Goal: Transaction & Acquisition: Purchase product/service

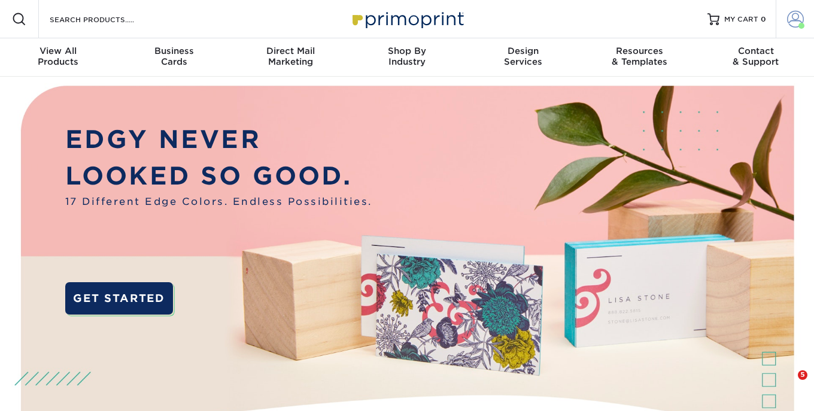
click at [791, 17] on span at bounding box center [795, 19] width 17 height 17
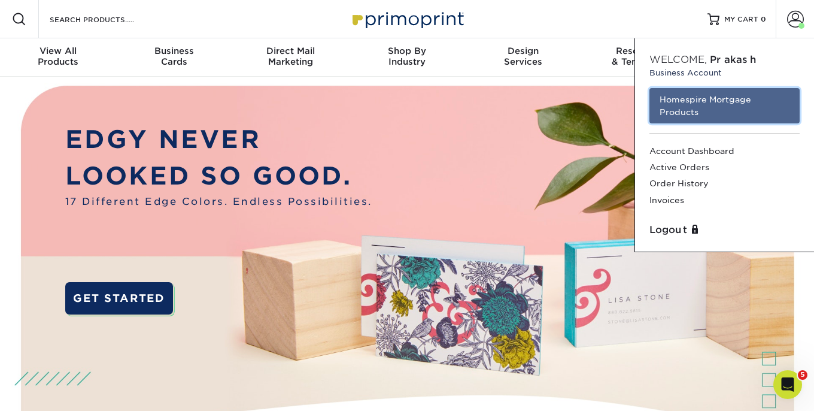
click at [715, 110] on link "Homespire Mortgage Products" at bounding box center [724, 105] width 150 height 35
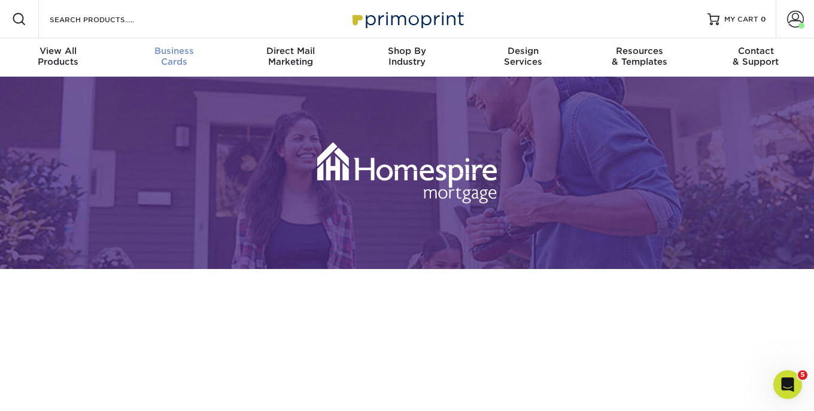
click at [181, 53] on span "Business" at bounding box center [174, 50] width 116 height 11
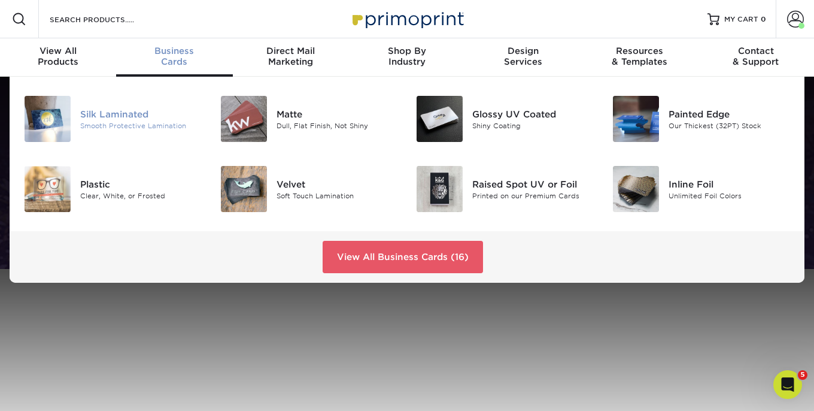
click at [141, 116] on div "Silk Laminated" at bounding box center [140, 113] width 121 height 13
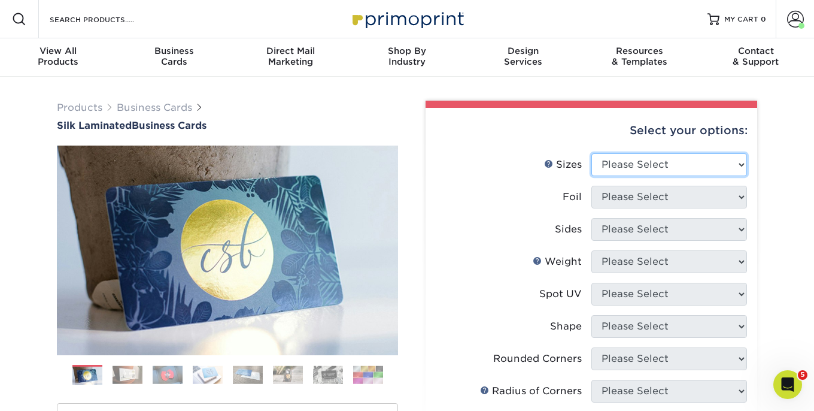
click at [688, 165] on select "Please Select 1.5" x 3.5" - Mini 1.75" x 3.5" - Mini 2" x 2" - Square 2" x 3" -…" at bounding box center [669, 164] width 156 height 23
select select "2.00x3.50"
click at [591, 153] on select "Please Select 1.5" x 3.5" - Mini 1.75" x 3.5" - Mini 2" x 2" - Square 2" x 3" -…" at bounding box center [669, 164] width 156 height 23
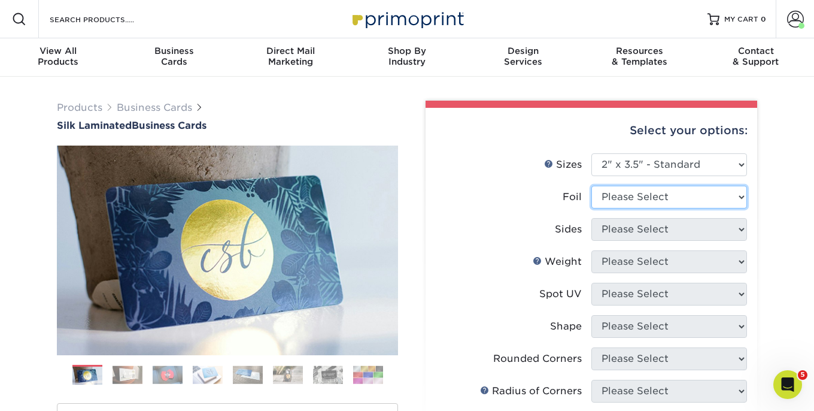
click at [648, 196] on select "Please Select Yes No" at bounding box center [669, 197] width 156 height 23
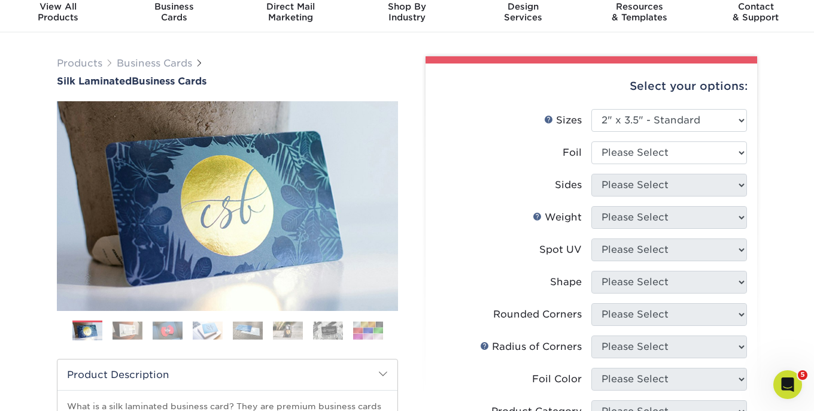
scroll to position [113, 0]
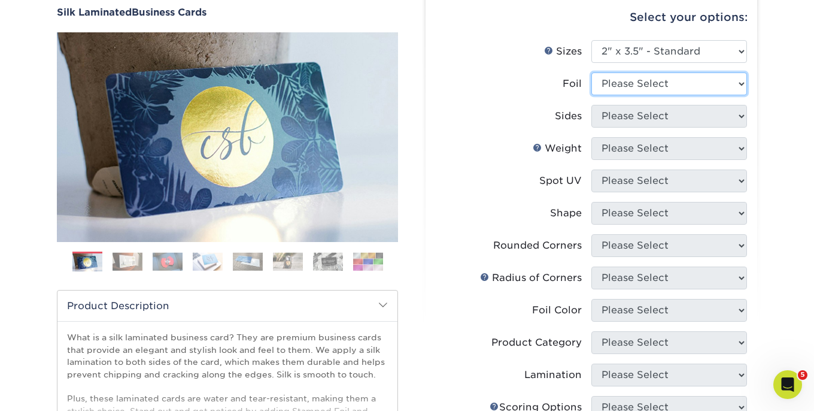
click at [698, 74] on select "Please Select Yes No" at bounding box center [669, 83] width 156 height 23
select select "0"
click at [591, 72] on select "Please Select Yes No" at bounding box center [669, 83] width 156 height 23
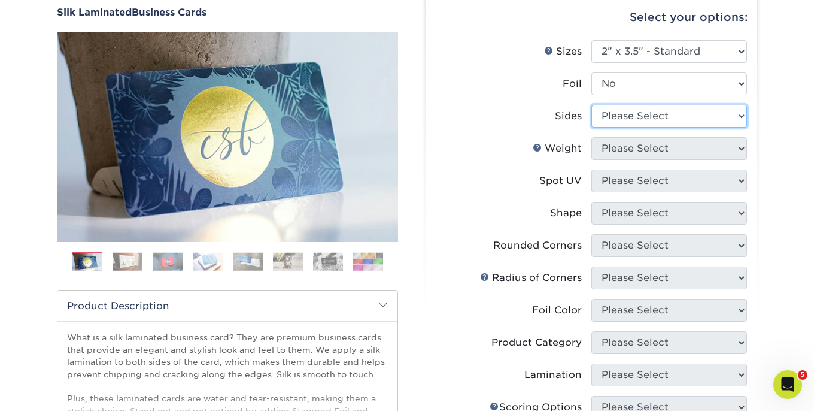
click at [682, 114] on select "Please Select Print Both Sides Print Front Only" at bounding box center [669, 116] width 156 height 23
select select "13abbda7-1d64-4f25-8bb2-c179b224825d"
click at [591, 105] on select "Please Select Print Both Sides Print Front Only" at bounding box center [669, 116] width 156 height 23
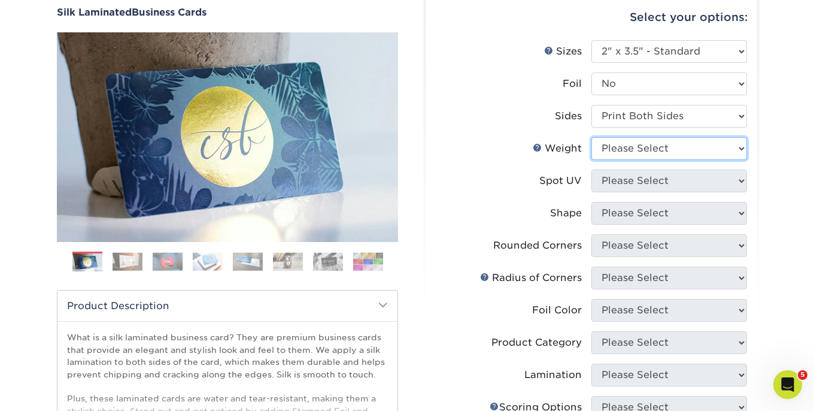
click at [655, 146] on select "Please Select 16PT" at bounding box center [669, 148] width 156 height 23
select select "16PT"
click at [591, 137] on select "Please Select 16PT" at bounding box center [669, 148] width 156 height 23
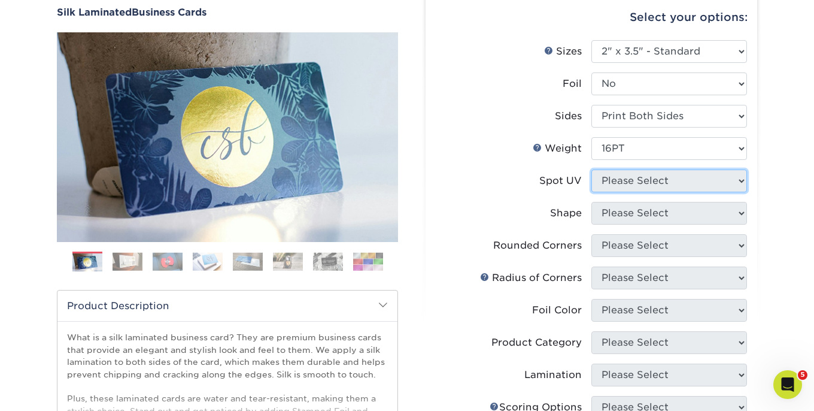
click at [652, 178] on select "Please Select No Spot UV Front and Back (Both Sides) Front Only Back Only" at bounding box center [669, 180] width 156 height 23
select select "3"
click at [591, 169] on select "Please Select No Spot UV Front and Back (Both Sides) Front Only Back Only" at bounding box center [669, 180] width 156 height 23
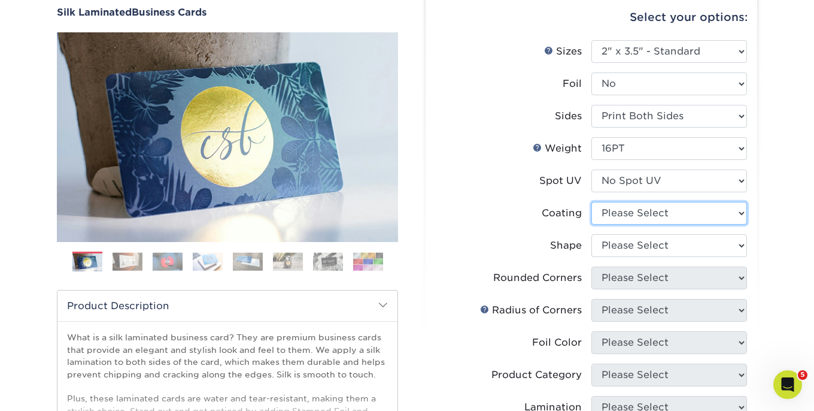
click at [646, 208] on select at bounding box center [669, 213] width 156 height 23
select select "3e7618de-abca-4bda-9f97-8b9129e913d8"
click at [591, 202] on select at bounding box center [669, 213] width 156 height 23
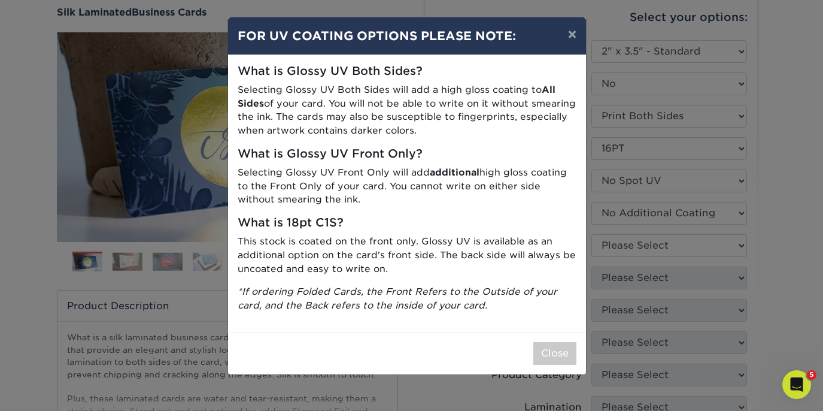
click at [639, 251] on div "× FOR UV COATING OPTIONS PLEASE NOTE: What is Glossy UV Both Sides? Selecting G…" at bounding box center [411, 205] width 823 height 411
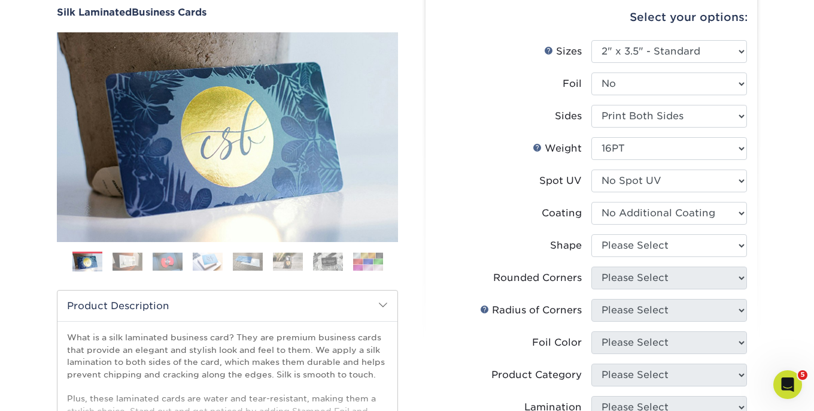
click at [622, 257] on li "Shape Please Select Standard Oval" at bounding box center [591, 250] width 311 height 32
click at [626, 245] on select "Please Select Standard Oval" at bounding box center [669, 245] width 156 height 23
select select "standard"
click at [591, 234] on select "Please Select Standard Oval" at bounding box center [669, 245] width 156 height 23
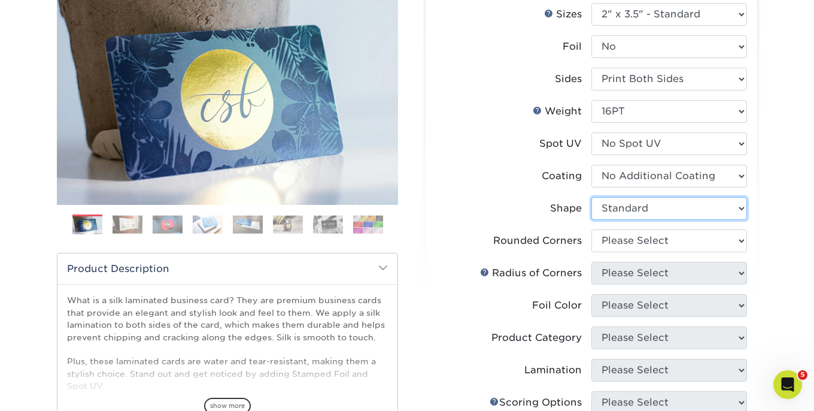
scroll to position [201, 0]
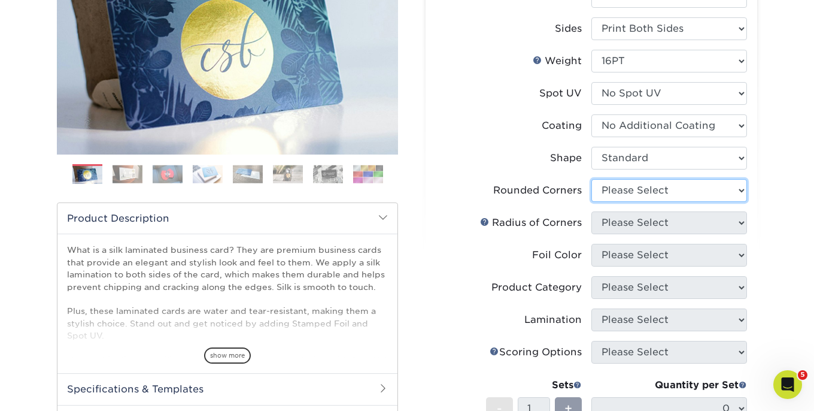
click at [634, 190] on select "Please Select Yes - Round 2 Corners Yes - Round 4 Corners No" at bounding box center [669, 190] width 156 height 23
select select "0"
click at [591, 179] on select "Please Select Yes - Round 2 Corners Yes - Round 4 Corners No" at bounding box center [669, 190] width 156 height 23
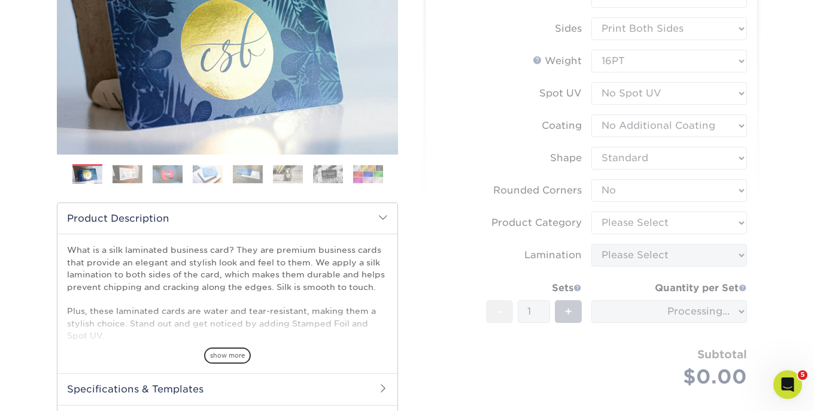
click at [648, 220] on form "Sizes Help Sizes Please Select 1.5" x 3.5" - Mini 1.75" x 3.5" - Mini 2" x 2" -…" at bounding box center [591, 184] width 312 height 463
drag, startPoint x: 645, startPoint y: 223, endPoint x: 634, endPoint y: 226, distance: 10.5
click at [634, 226] on form "Sizes Help Sizes Please Select 1.5" x 3.5" - Mini 1.75" x 3.5" - Mini 2" x 2" -…" at bounding box center [591, 184] width 312 height 463
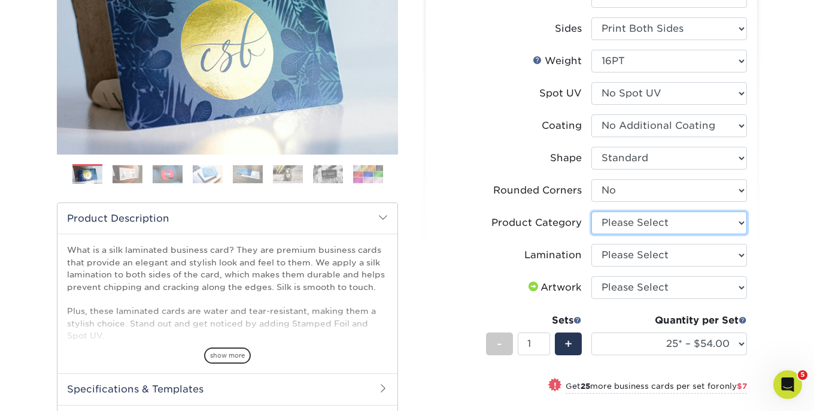
drag, startPoint x: 634, startPoint y: 226, endPoint x: 678, endPoint y: 221, distance: 43.3
click at [678, 221] on select "Please Select Business Cards" at bounding box center [669, 222] width 156 height 23
select select "3b5148f1-0588-4f88-a218-97bcfdce65c1"
click at [591, 211] on select "Please Select Business Cards" at bounding box center [669, 222] width 156 height 23
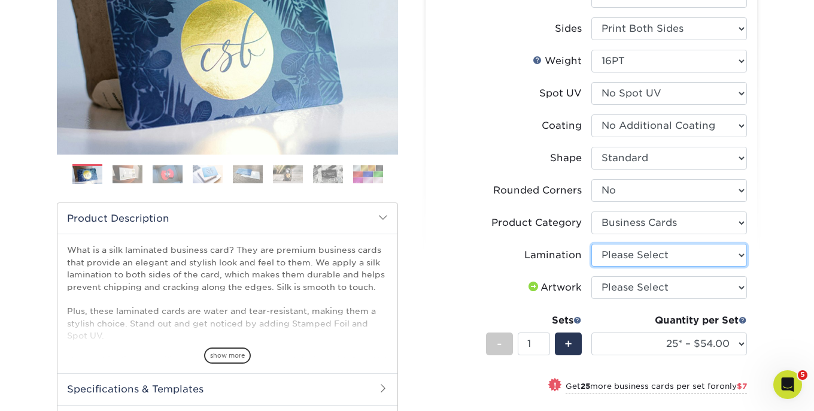
click at [653, 255] on select "Please Select Silk" at bounding box center [669, 255] width 156 height 23
select select "ccacb42f-45f7-42d3-bbd3-7c8421cf37f0"
click at [591, 244] on select "Please Select Silk" at bounding box center [669, 255] width 156 height 23
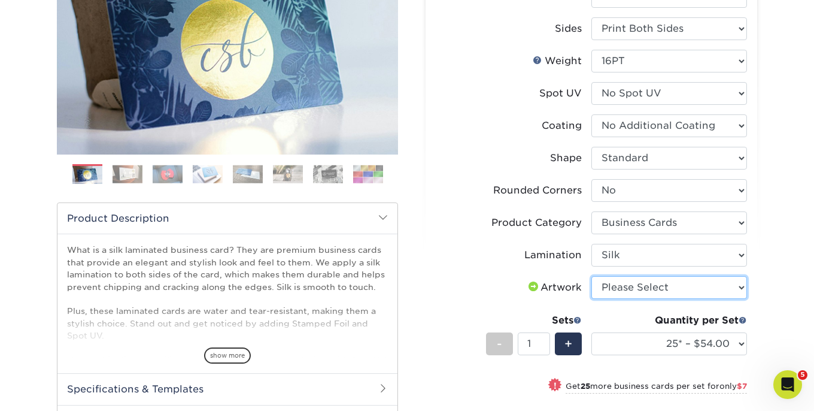
click at [648, 288] on select "Please Select I will upload files I need a design - $100" at bounding box center [669, 287] width 156 height 23
select select "upload"
click at [591, 276] on select "Please Select I will upload files I need a design - $100" at bounding box center [669, 287] width 156 height 23
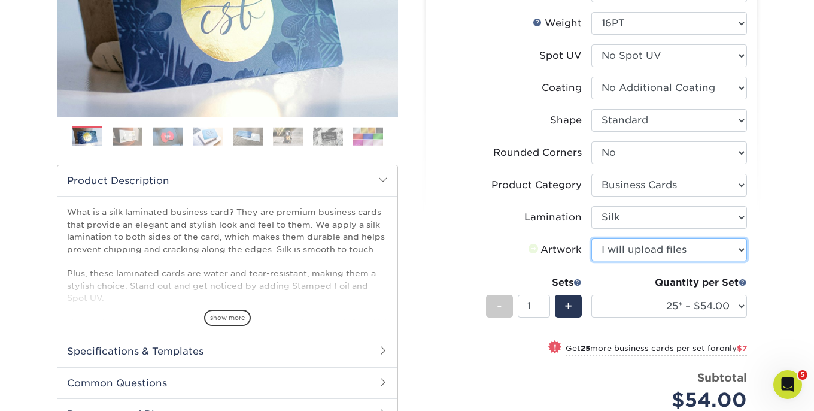
scroll to position [321, 0]
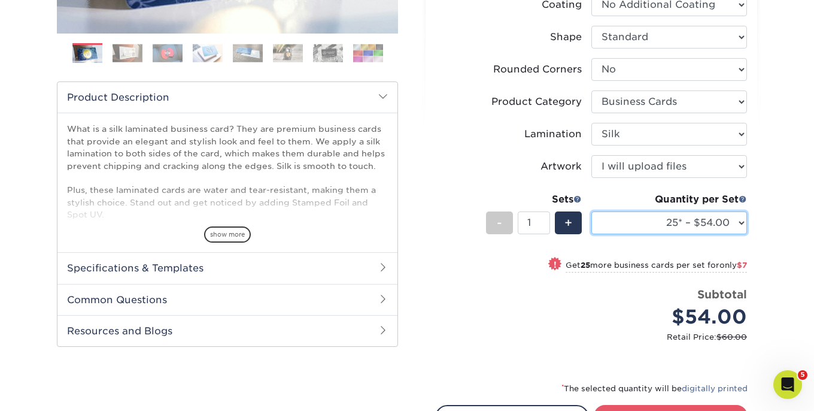
click at [664, 219] on select "25* – $54.00 50* – $61.00 75* – $68.00 100* – $75.00 250* – $82.00 500 – $86.00…" at bounding box center [669, 222] width 156 height 23
click at [591, 211] on select "25* – $54.00 50* – $61.00 75* – $68.00 100* – $75.00 250* – $82.00 500 – $86.00…" at bounding box center [669, 222] width 156 height 23
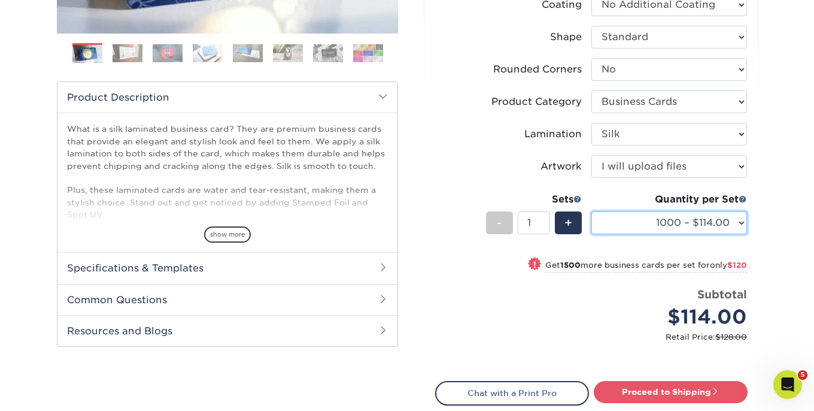
click at [680, 218] on select "25* – $54.00 50* – $61.00 75* – $68.00 100* – $75.00 250* – $82.00 500 – $86.00…" at bounding box center [669, 222] width 156 height 23
select select "500 – $86.00"
click at [591, 211] on select "25* – $54.00 50* – $61.00 75* – $68.00 100* – $75.00 250* – $82.00 500 – $86.00…" at bounding box center [669, 222] width 156 height 23
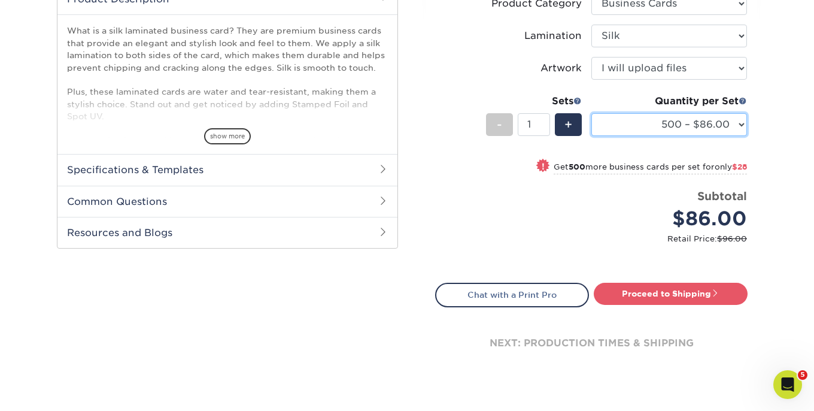
scroll to position [428, 0]
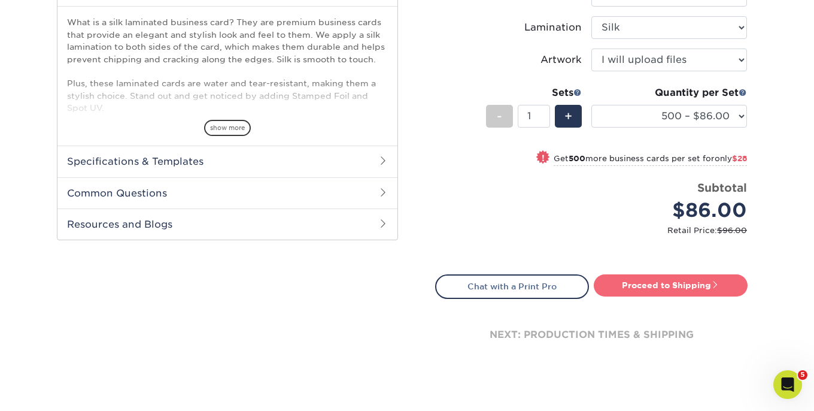
click at [632, 288] on link "Proceed to Shipping" at bounding box center [671, 285] width 154 height 22
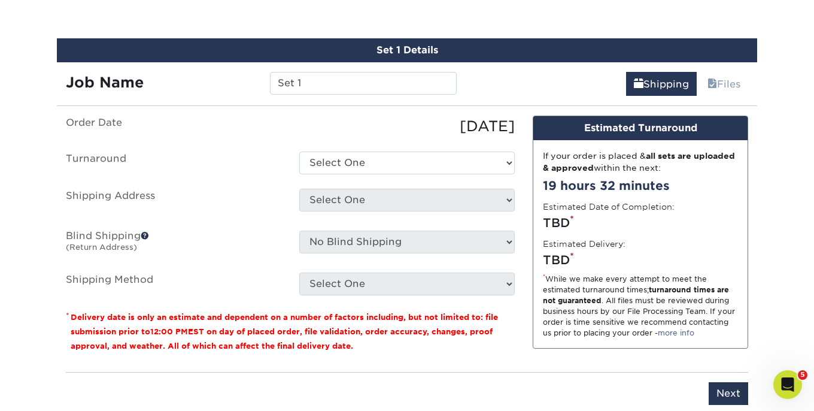
scroll to position [734, 0]
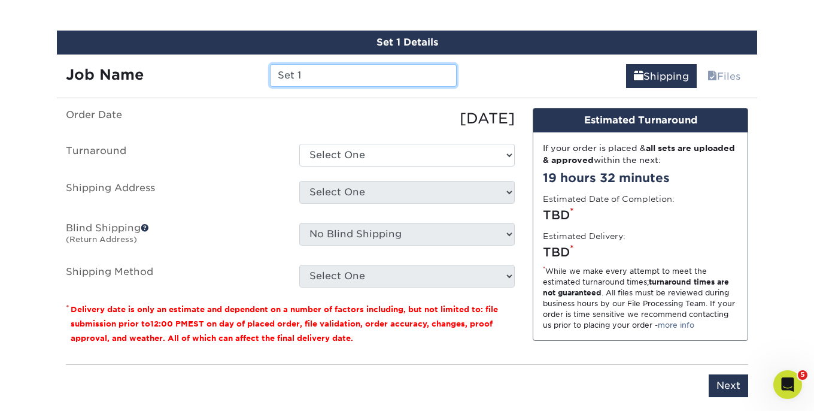
drag, startPoint x: 323, startPoint y: 75, endPoint x: 212, endPoint y: 64, distance: 111.3
click at [212, 67] on div "Job Name Set 1" at bounding box center [261, 75] width 409 height 23
type input "[PERSON_NAME] Business Cards"
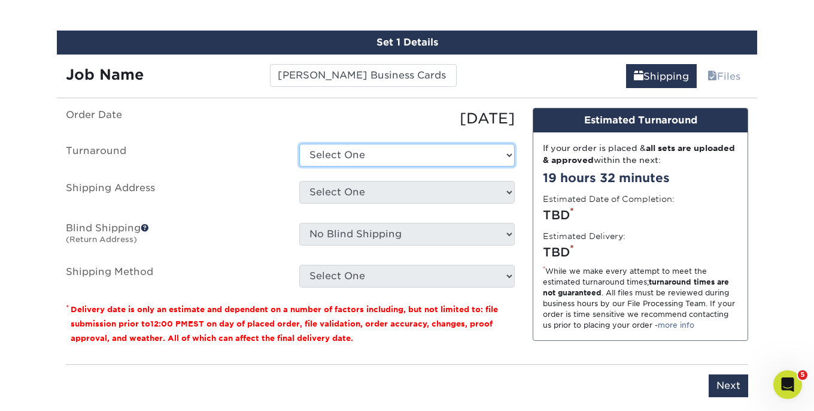
click at [347, 151] on select "Select One 2-4 Business Days 2 Day Next Business Day" at bounding box center [406, 155] width 215 height 23
select select "daeee239-1cf4-403f-860f-e366b9ee29d2"
click at [299, 144] on select "Select One 2-4 Business Days 2 Day Next Business Day" at bounding box center [406, 155] width 215 height 23
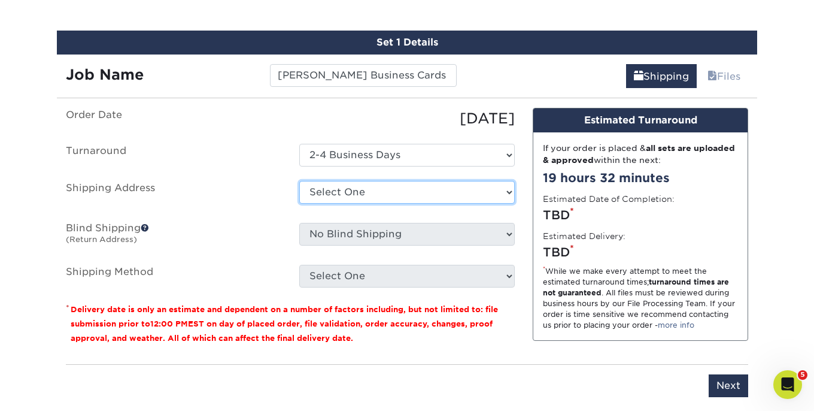
click at [360, 192] on select "Select One Adam Crum New Aldryn Tangui - Home Alvin Flores Alvin Flores - Home …" at bounding box center [406, 192] width 215 height 23
select select "154565"
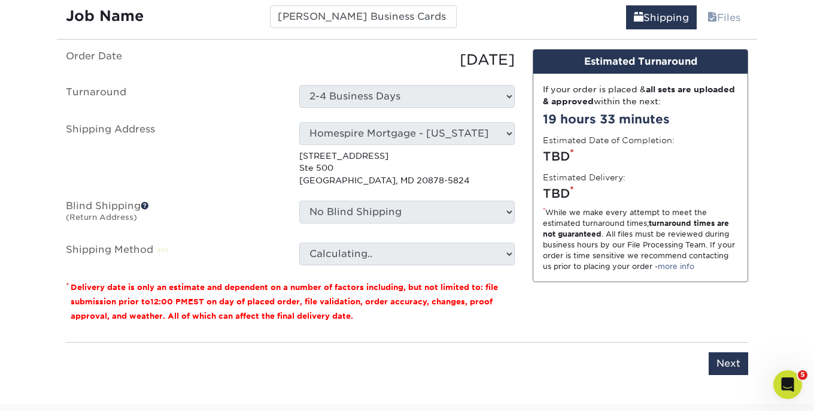
scroll to position [798, 0]
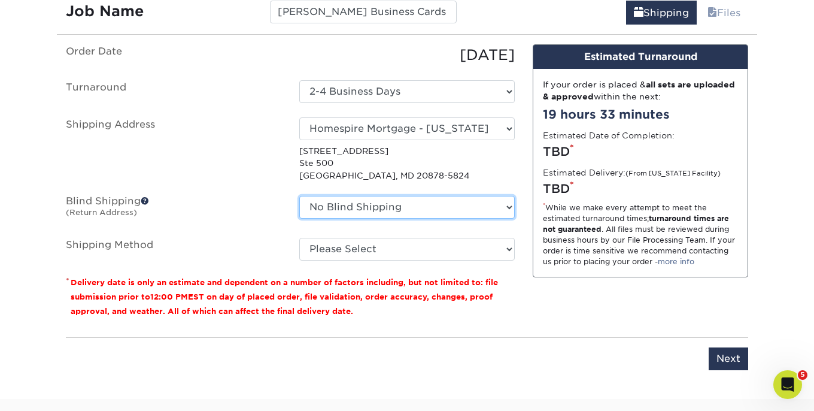
click at [429, 215] on select "No Blind Shipping Adam Crum New Aldryn Tangui - Home Alvin Flores Alvin Flores …" at bounding box center [406, 207] width 215 height 23
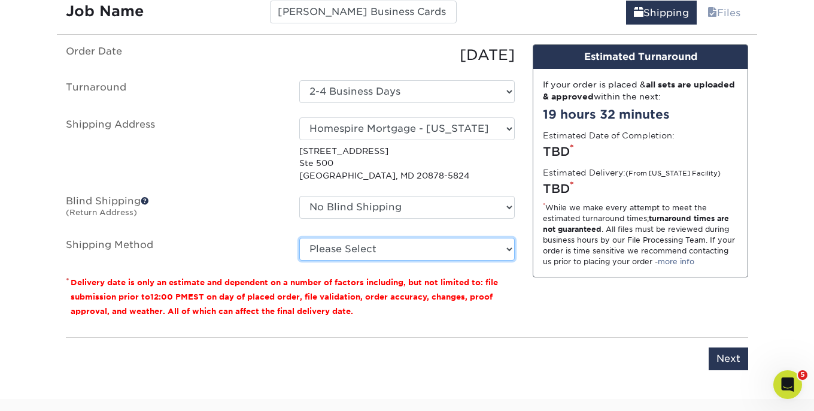
click at [378, 245] on select "Please Select Ground Shipping (+$8.96) 3 Day Shipping Service (+$15.33) 2 Day A…" at bounding box center [406, 249] width 215 height 23
select select "03"
click at [299, 238] on select "Please Select Ground Shipping (+$8.96) 3 Day Shipping Service (+$15.33) 2 Day A…" at bounding box center [406, 249] width 215 height 23
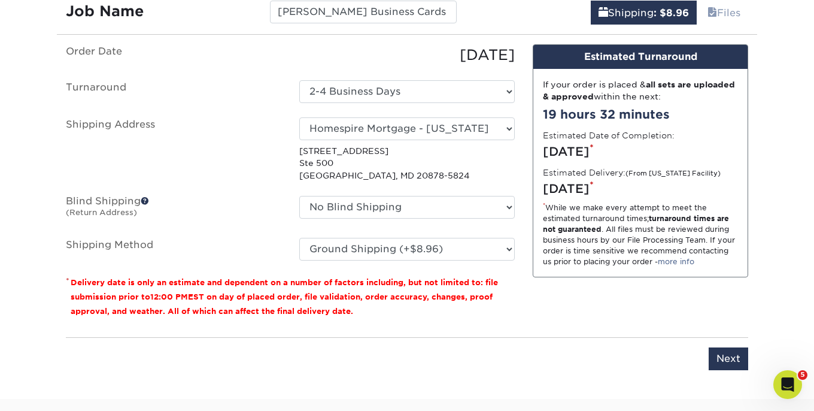
click at [748, 353] on div "You've choosen mailing services! If you have a csv address list please upload i…" at bounding box center [407, 214] width 700 height 340
click at [738, 351] on input "Next" at bounding box center [729, 358] width 40 height 23
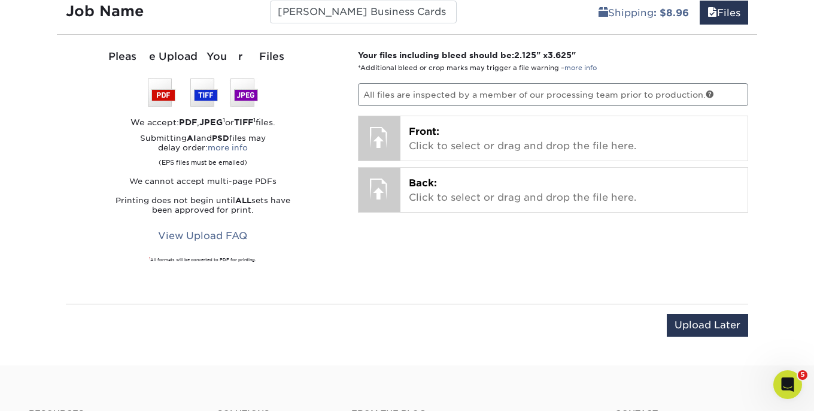
scroll to position [773, 0]
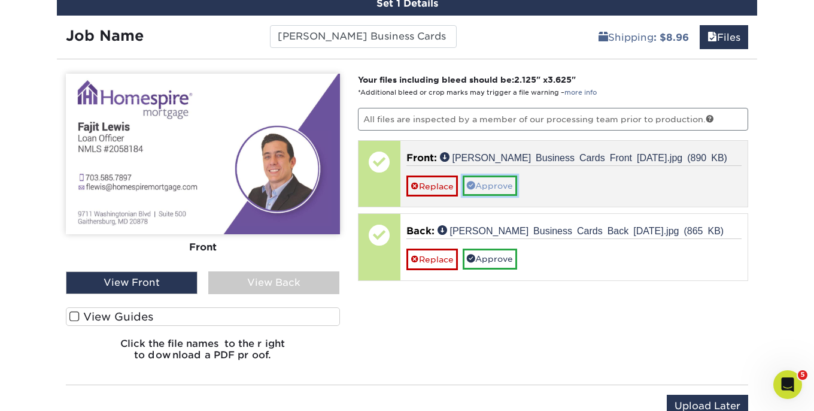
click at [503, 184] on link "Approve" at bounding box center [490, 185] width 54 height 20
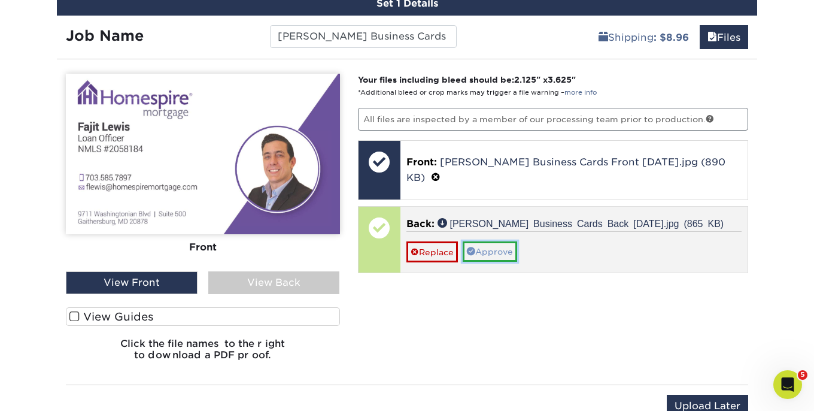
click at [490, 241] on link "Approve" at bounding box center [490, 251] width 54 height 20
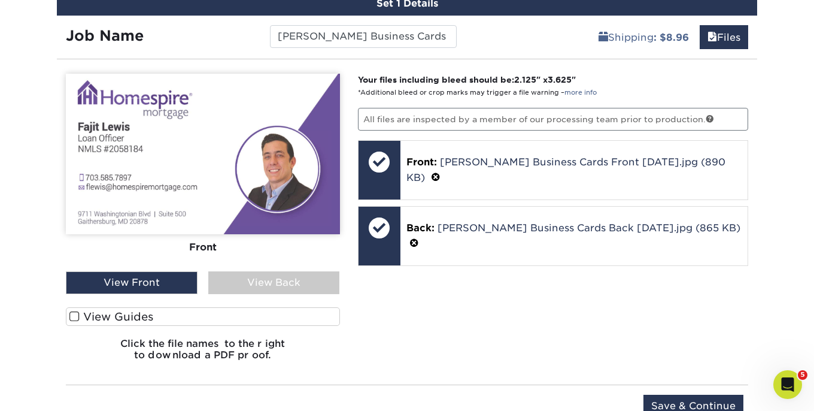
click at [687, 387] on div "Upload Later Save & Continue Continue" at bounding box center [407, 407] width 682 height 47
click at [686, 394] on input "Save & Continue" at bounding box center [693, 405] width 100 height 23
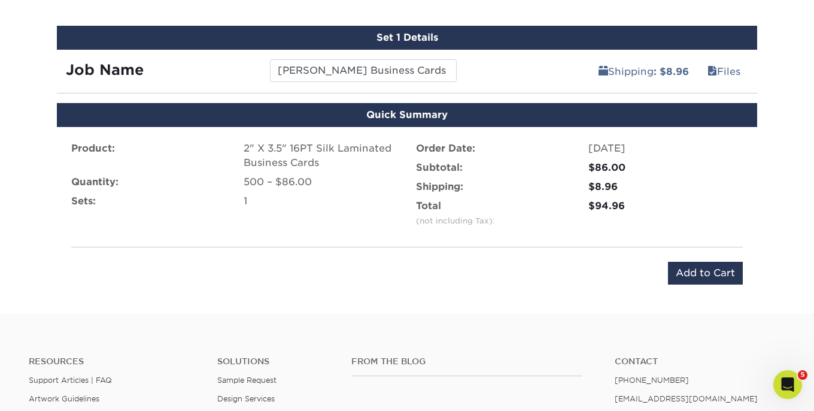
scroll to position [730, 0]
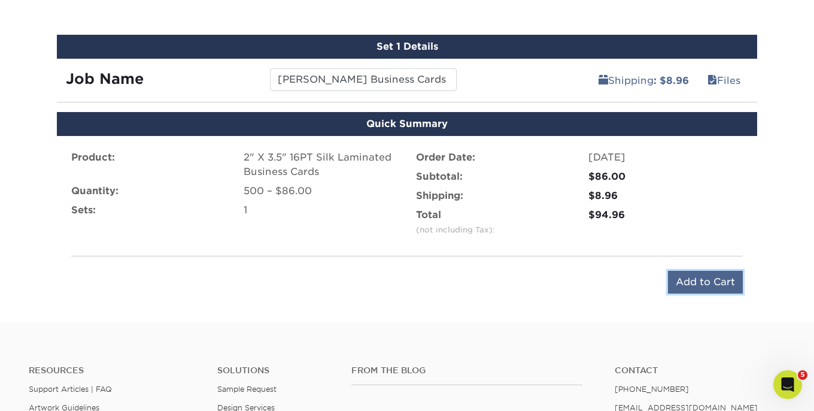
click at [687, 274] on input "Add to Cart" at bounding box center [705, 282] width 75 height 23
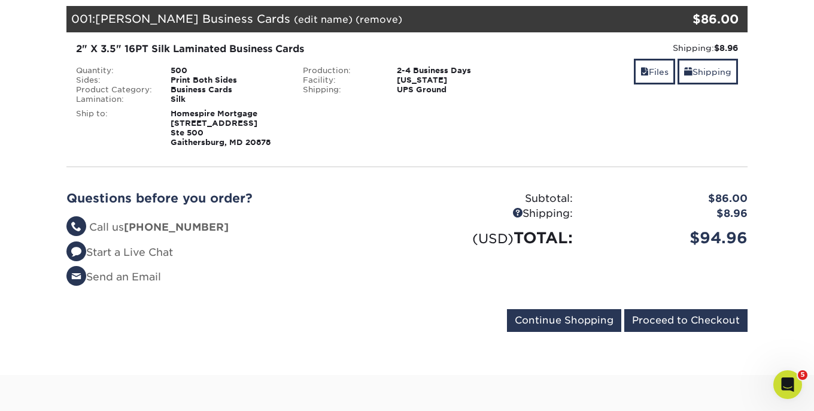
scroll to position [229, 0]
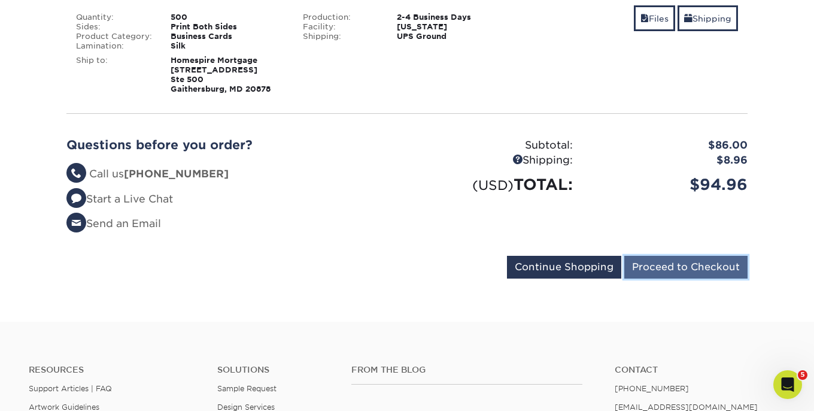
click at [666, 275] on input "Proceed to Checkout" at bounding box center [685, 267] width 123 height 23
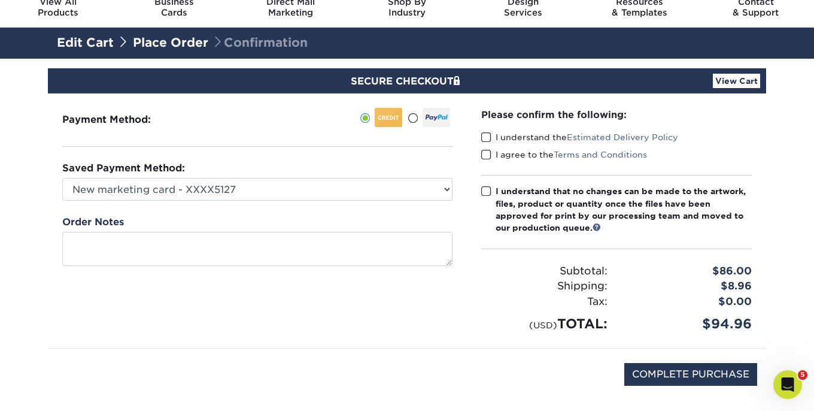
click at [521, 131] on label "I understand the Estimated Delivery Policy" at bounding box center [579, 137] width 197 height 12
click at [0, 0] on input "I understand the Estimated Delivery Policy" at bounding box center [0, 0] width 0 height 0
click at [514, 151] on label "I agree to the Terms and Conditions" at bounding box center [564, 154] width 166 height 12
click at [0, 0] on input "I agree to the Terms and Conditions" at bounding box center [0, 0] width 0 height 0
click at [511, 186] on div "I understand that no changes can be made to the artwork, files, product or quan…" at bounding box center [624, 209] width 256 height 49
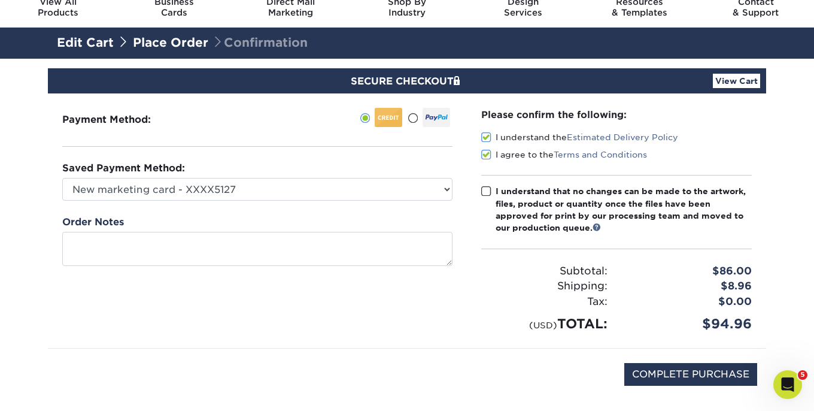
click at [0, 0] on input "I understand that no changes can be made to the artwork, files, product or quan…" at bounding box center [0, 0] width 0 height 0
click at [700, 328] on div "$94.96" at bounding box center [688, 324] width 144 height 20
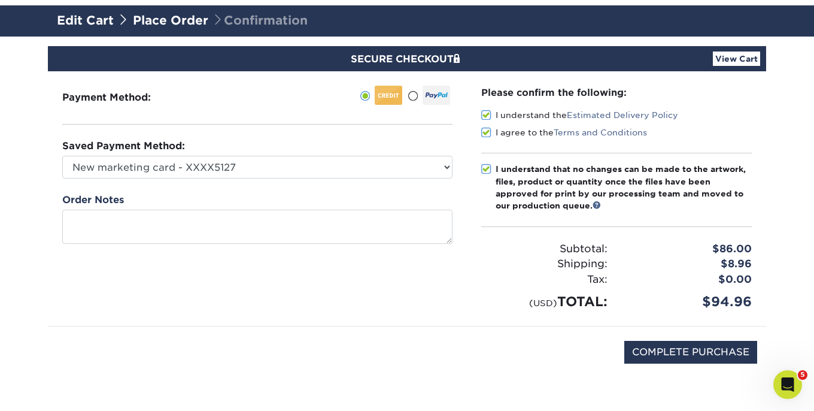
scroll to position [73, 0]
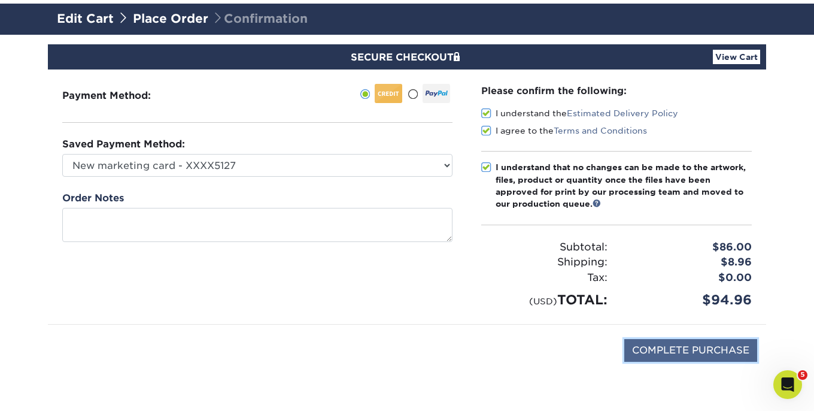
click at [693, 353] on input "COMPLETE PURCHASE" at bounding box center [690, 350] width 133 height 23
type input "PROCESSING, PLEASE WAIT..."
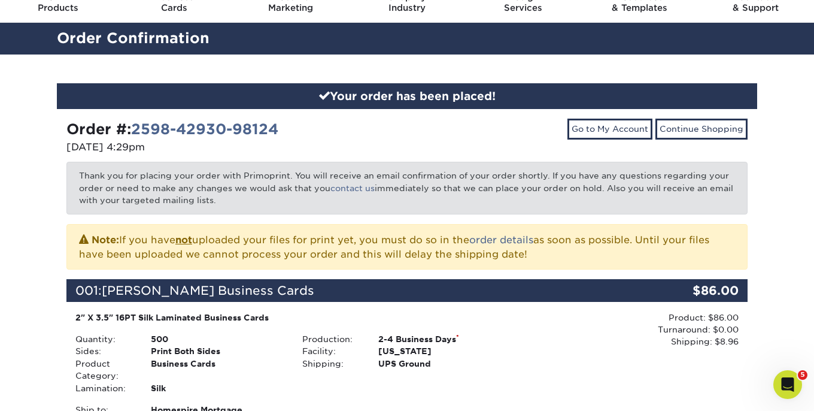
scroll to position [26, 0]
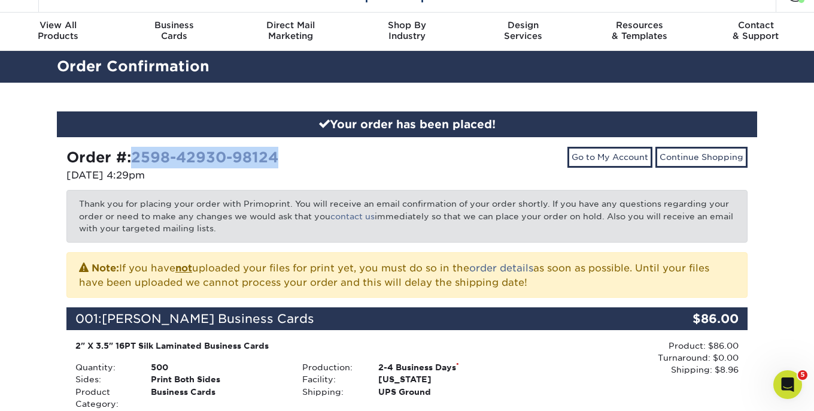
drag, startPoint x: 295, startPoint y: 148, endPoint x: 141, endPoint y: 154, distance: 154.0
click at [139, 154] on div "Order #: 2598-42930-98124" at bounding box center [232, 158] width 332 height 22
copy link "2598-42930-98124"
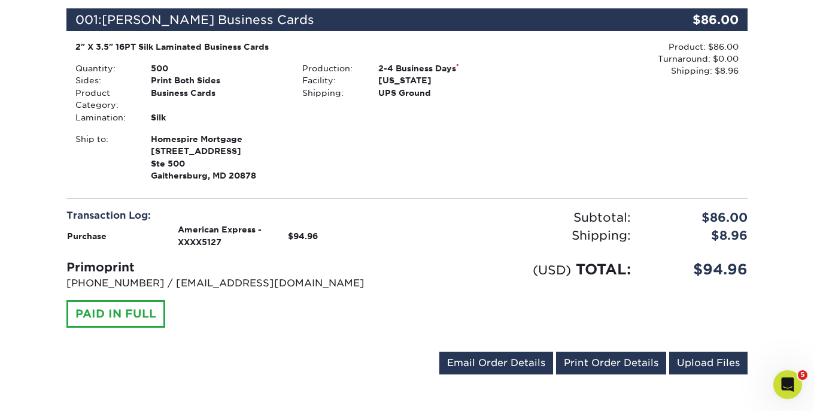
scroll to position [461, 0]
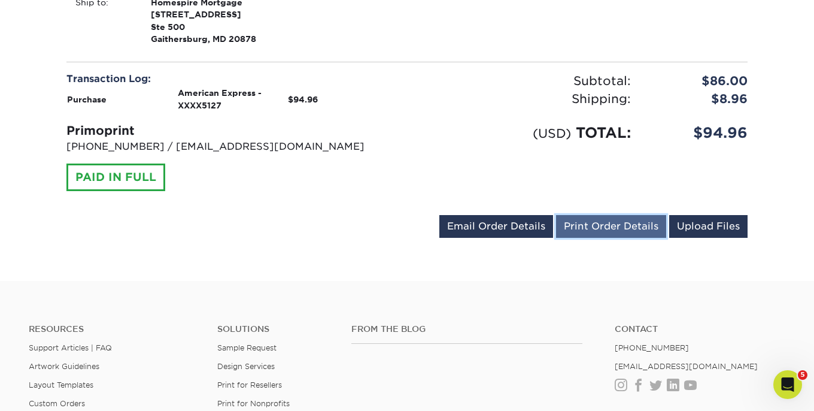
click at [581, 218] on link "Print Order Details" at bounding box center [611, 226] width 110 height 23
